Goal: Find specific page/section: Find specific page/section

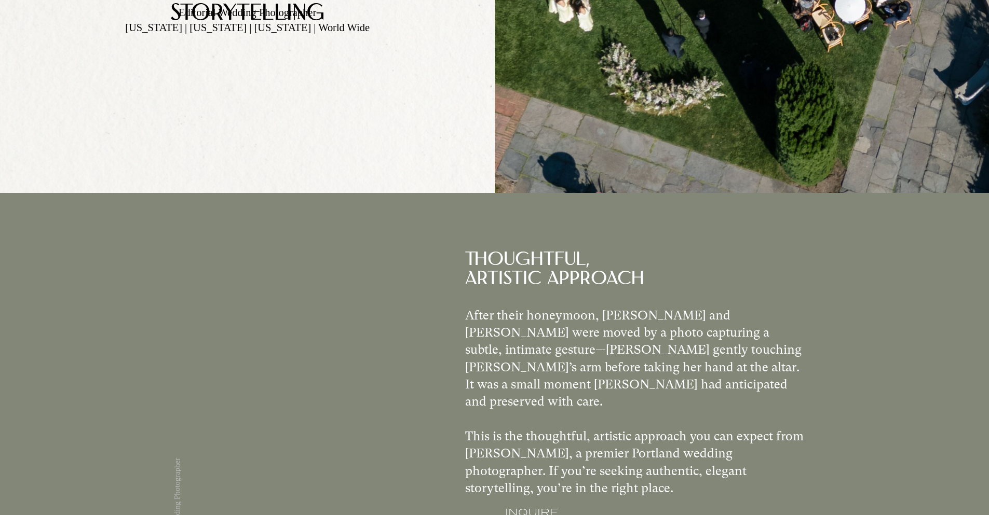
scroll to position [1031, 0]
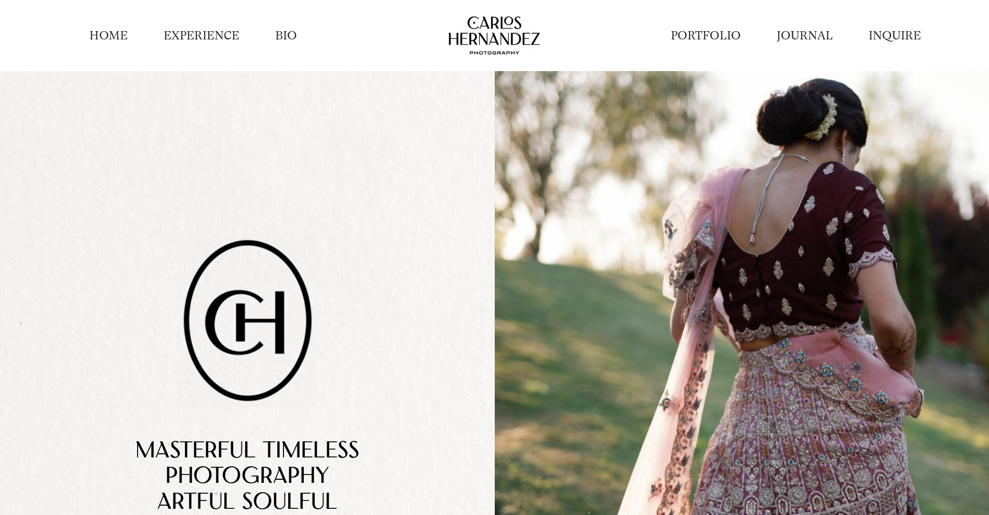
click at [287, 36] on link "BIO" at bounding box center [286, 36] width 22 height 16
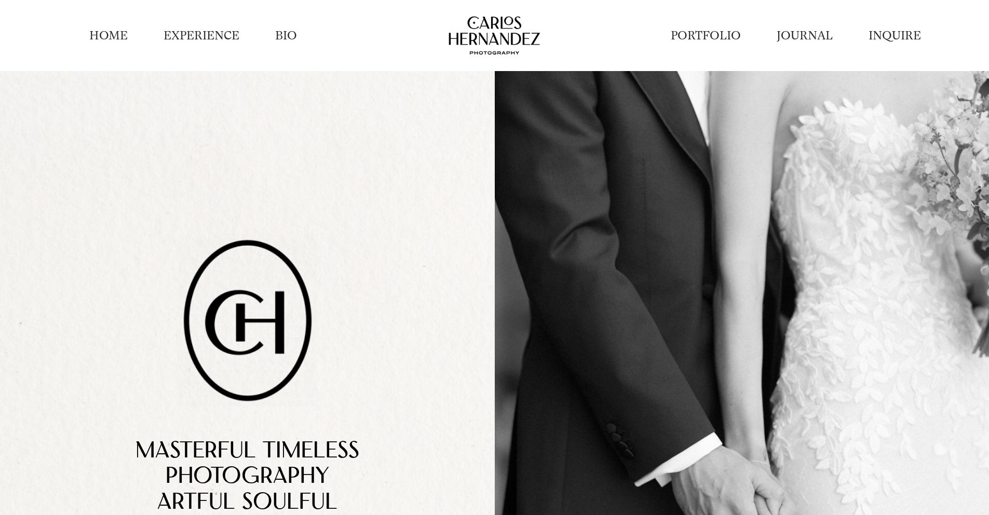
click at [704, 36] on link "PORTFOLIO" at bounding box center [705, 36] width 70 height 16
click at [894, 36] on link "INQUIRE" at bounding box center [894, 36] width 52 height 16
